Goal: Book appointment/travel/reservation

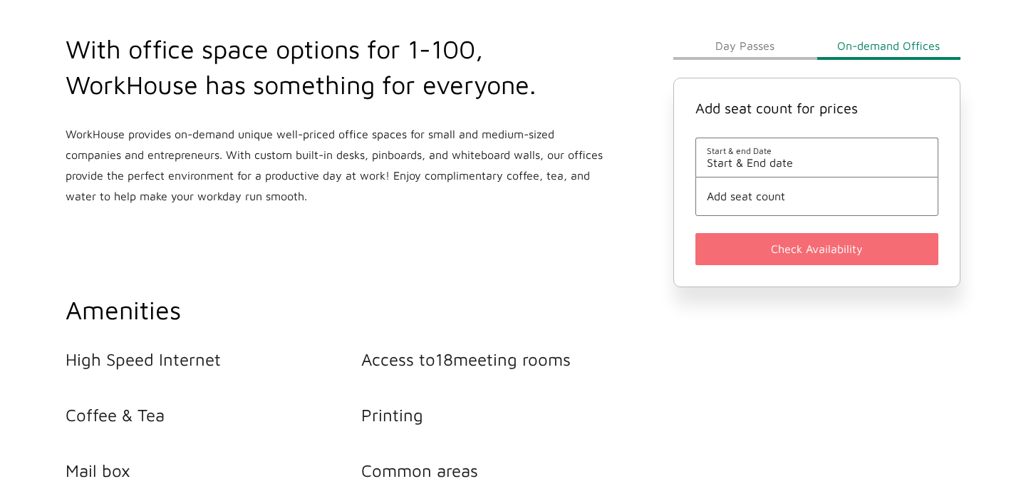
scroll to position [541, 0]
click at [781, 151] on span "Start & end Date" at bounding box center [817, 150] width 220 height 11
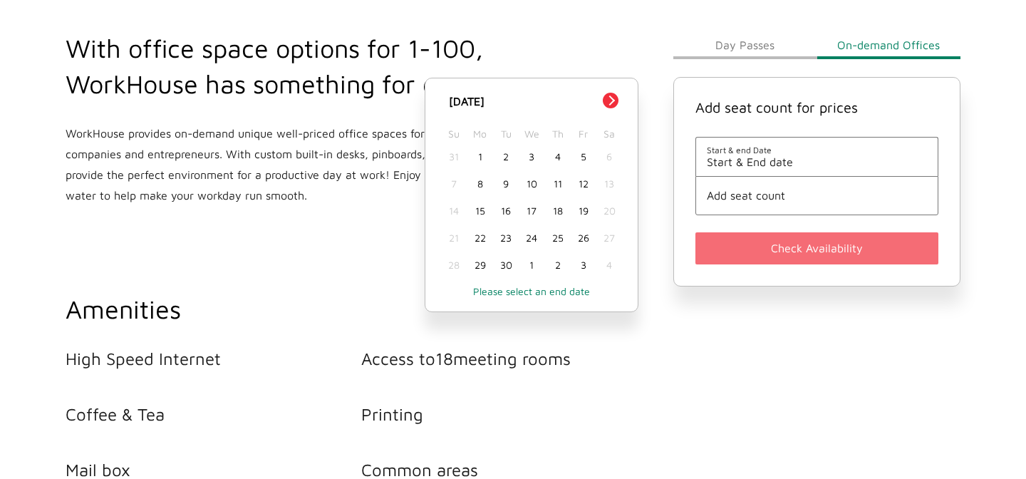
click at [761, 41] on button "Day Passes" at bounding box center [744, 45] width 143 height 28
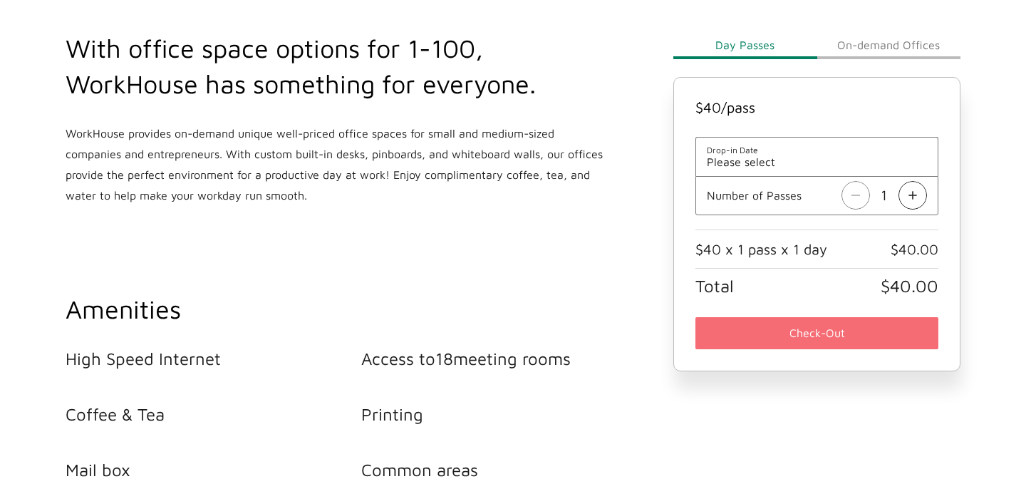
click at [861, 48] on button "On-demand Offices" at bounding box center [888, 45] width 143 height 28
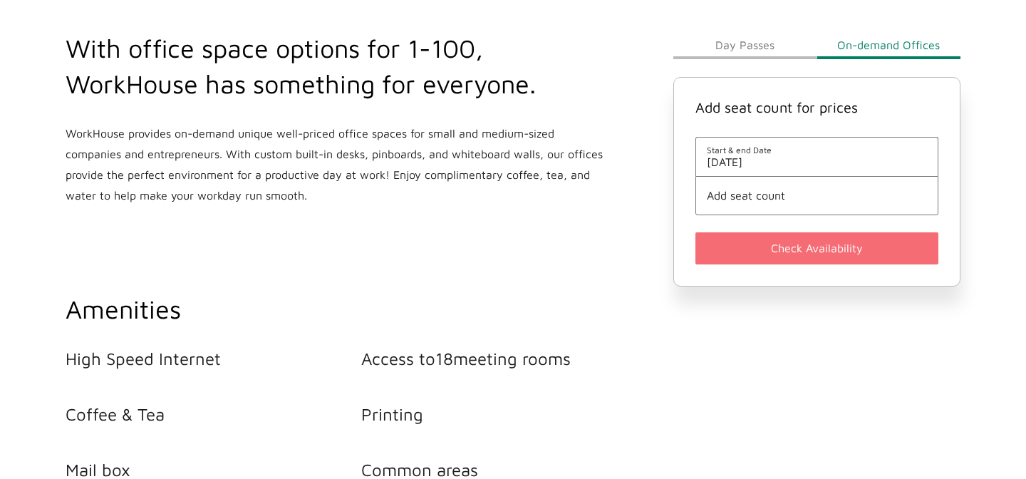
click at [776, 154] on span "Start & end Date" at bounding box center [817, 150] width 220 height 11
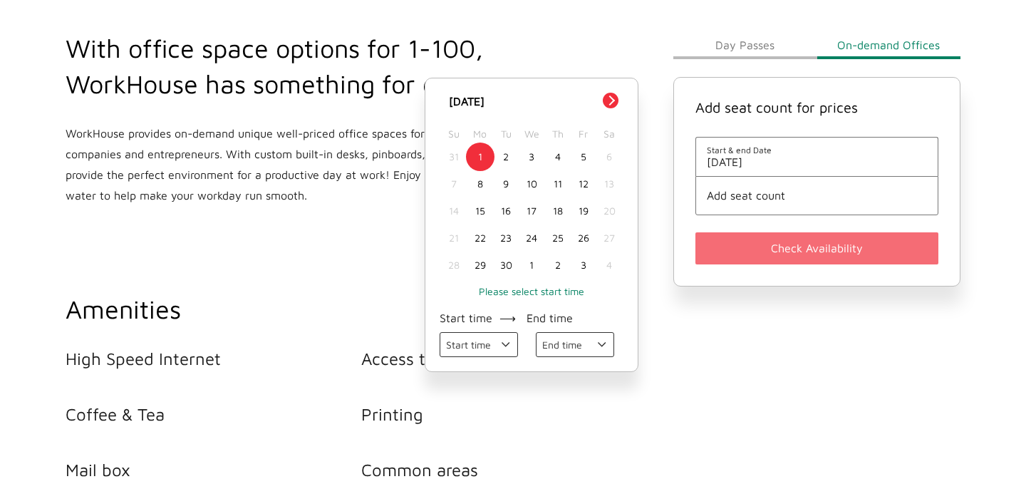
click at [613, 102] on button "Next Month" at bounding box center [611, 101] width 16 height 16
click at [613, 102] on div "[DATE]" at bounding box center [531, 101] width 181 height 17
click at [729, 403] on div "Day Passes On-demand Offices Add seat count for prices Start & end Date [DATE] …" at bounding box center [817, 283] width 304 height 618
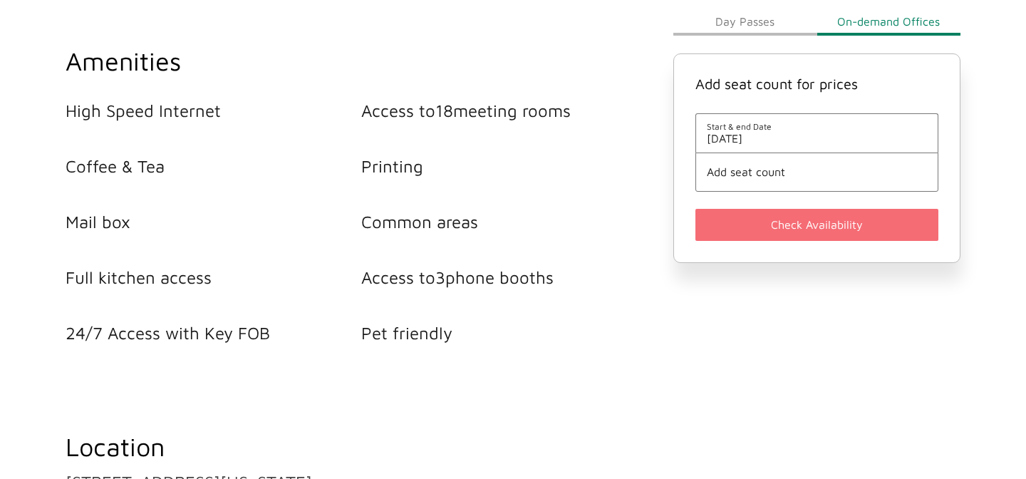
scroll to position [738, 0]
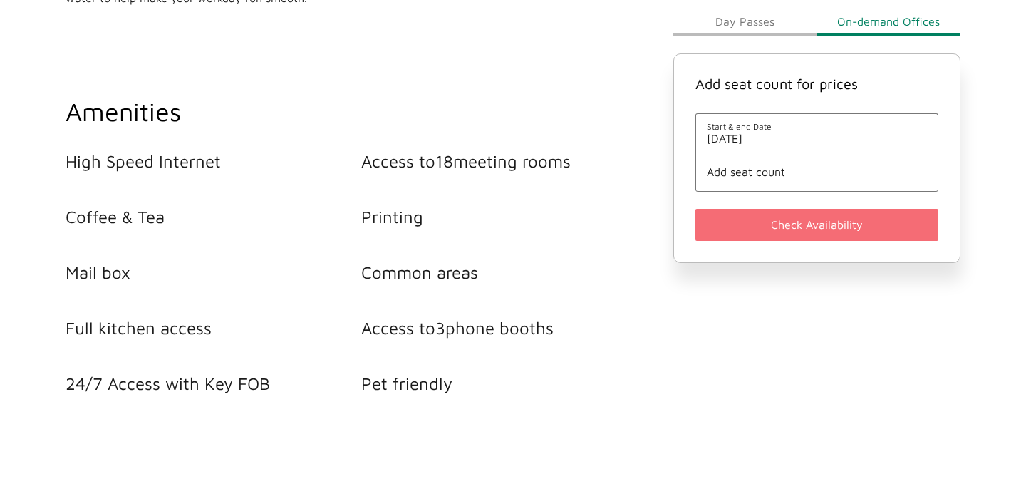
click at [741, 147] on li "Start & end Date [DATE]" at bounding box center [816, 132] width 243 height 39
click at [742, 128] on span "Start & end Date" at bounding box center [817, 127] width 220 height 11
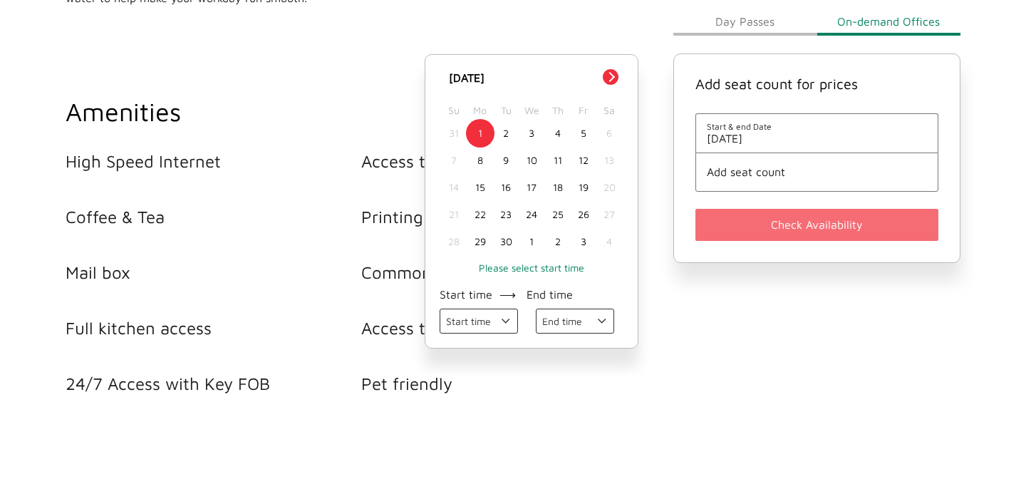
click at [751, 175] on span "Add seat count" at bounding box center [817, 172] width 220 height 13
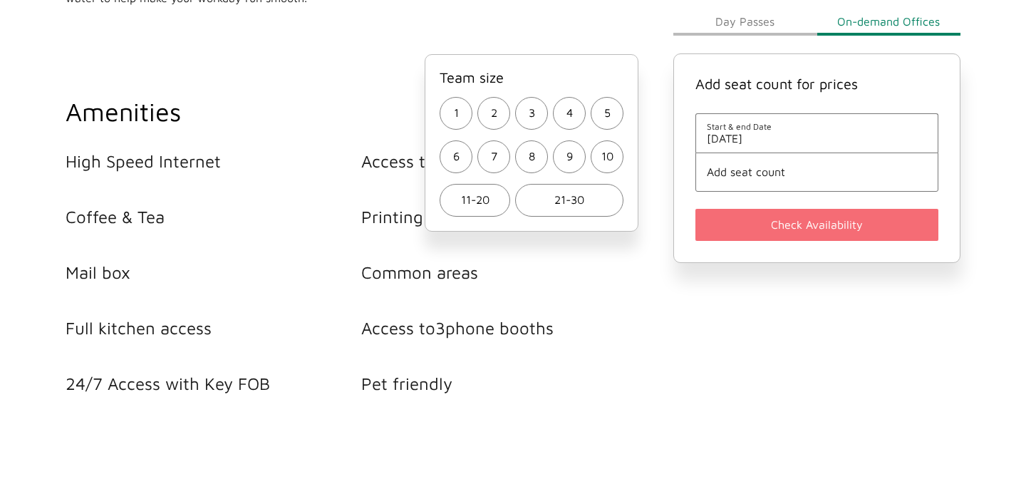
click at [751, 175] on span "Add seat count" at bounding box center [817, 172] width 220 height 13
click at [465, 111] on button "1" at bounding box center [456, 113] width 33 height 33
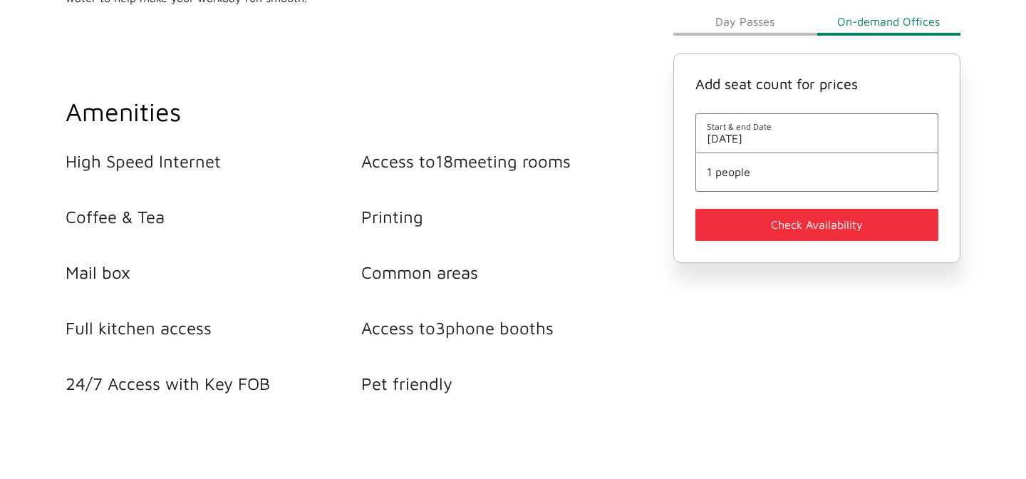
click at [825, 228] on button "Check Availability" at bounding box center [816, 225] width 243 height 32
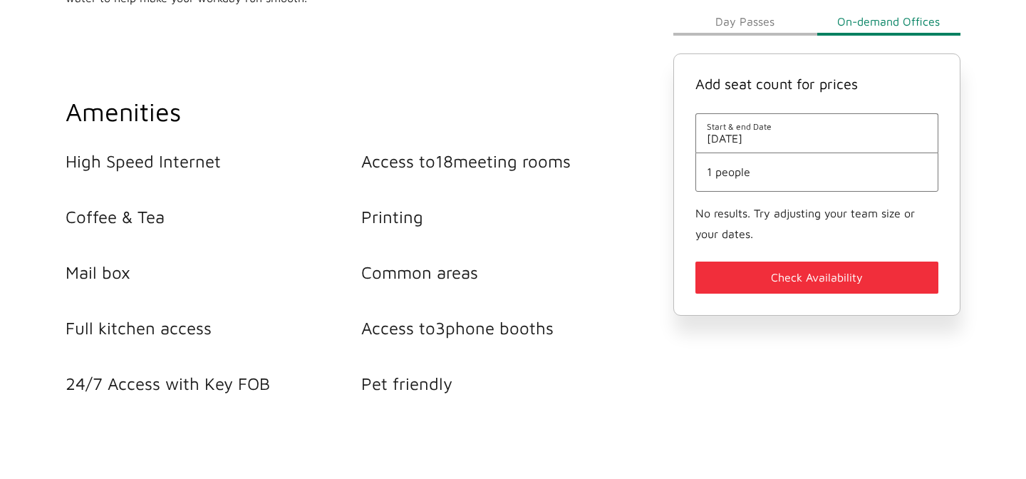
click at [760, 133] on span "[DATE]" at bounding box center [817, 139] width 220 height 13
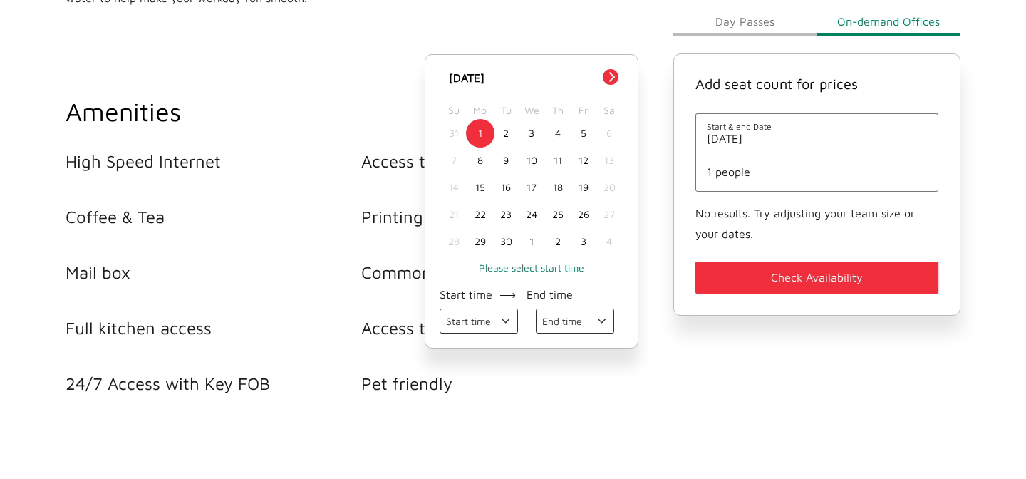
click at [613, 78] on button "Next Month" at bounding box center [611, 77] width 16 height 16
click at [584, 244] on div "31" at bounding box center [584, 241] width 26 height 27
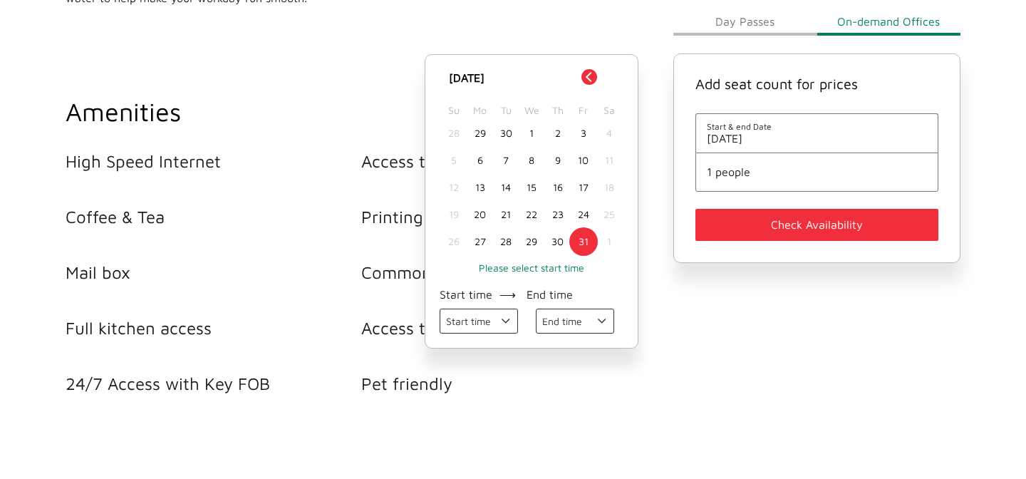
click at [788, 220] on button "Check Availability" at bounding box center [816, 225] width 243 height 32
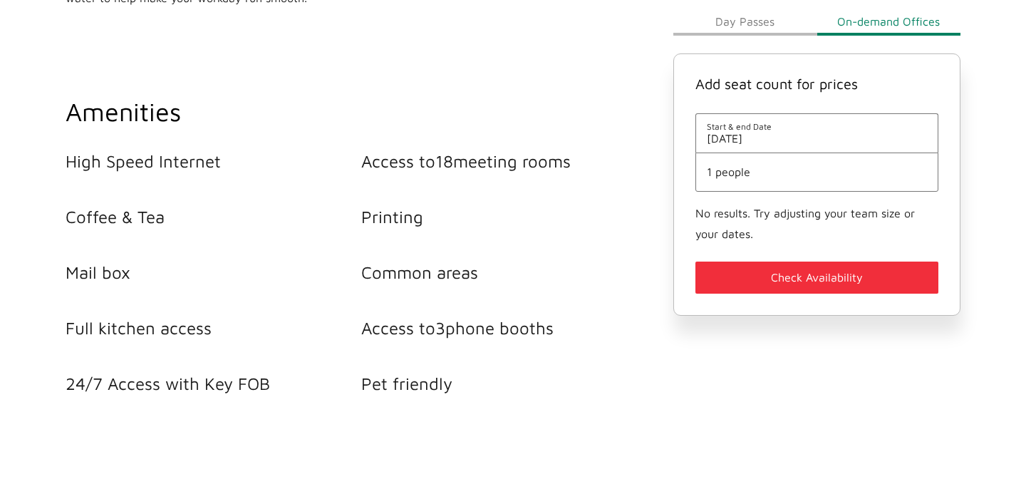
click at [797, 266] on button "Check Availability" at bounding box center [816, 277] width 243 height 32
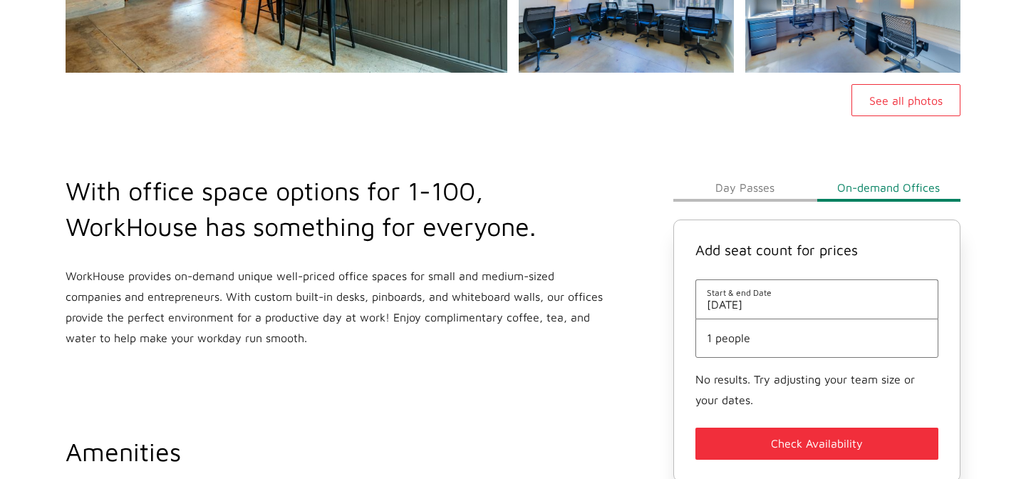
scroll to position [392, 0]
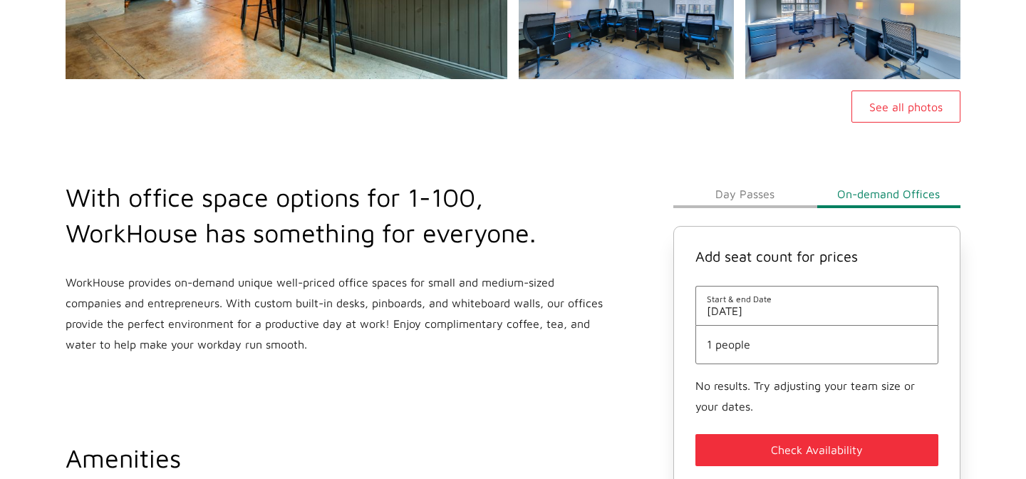
click at [735, 181] on button "Day Passes" at bounding box center [744, 194] width 143 height 28
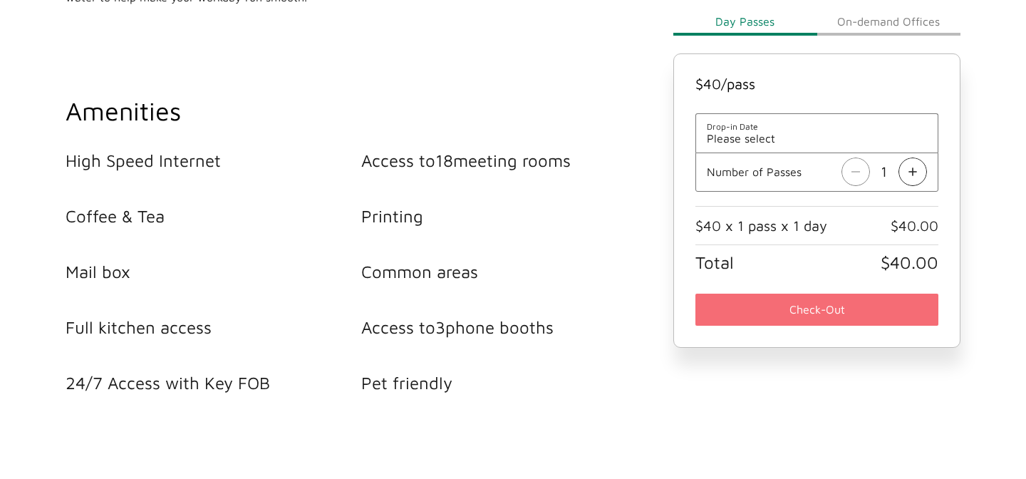
scroll to position [867, 0]
